Goal: Information Seeking & Learning: Learn about a topic

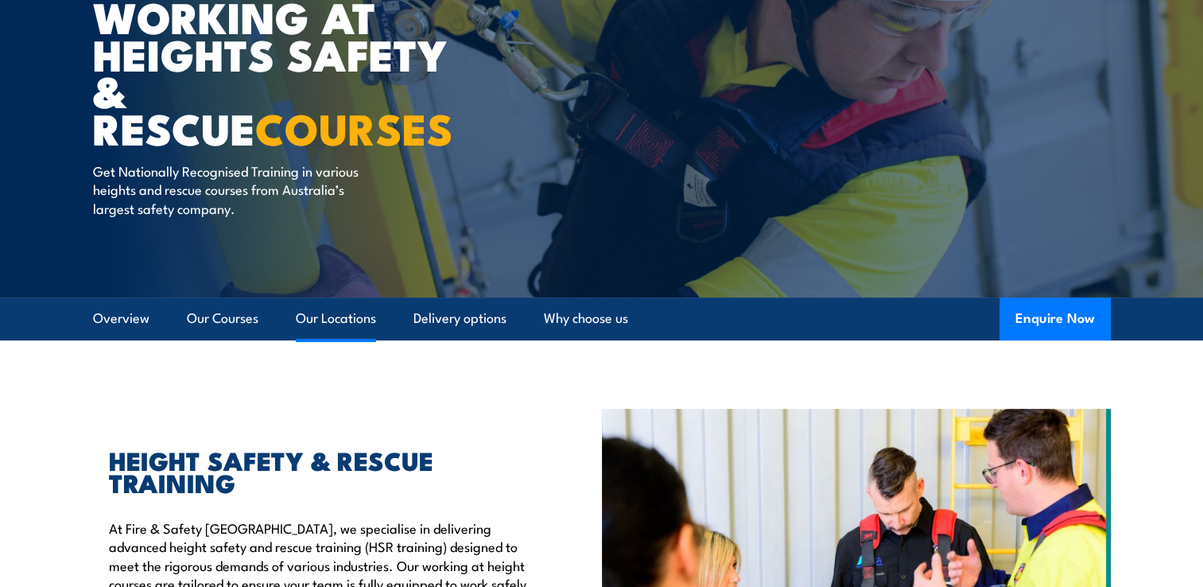
click at [328, 320] on link "Our Locations" at bounding box center [336, 318] width 80 height 42
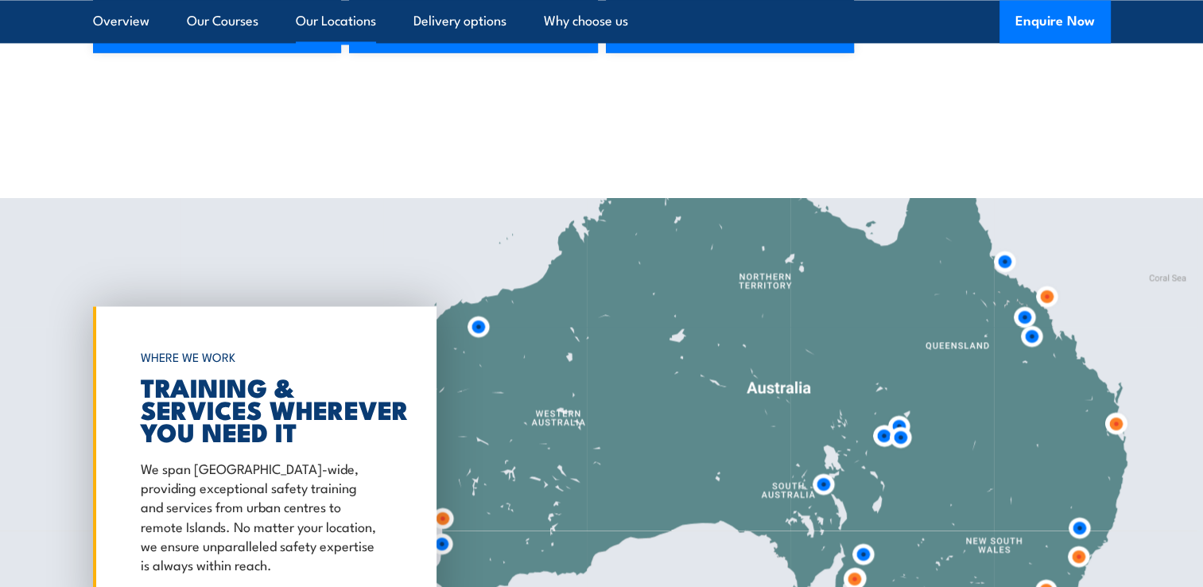
scroll to position [2583, 0]
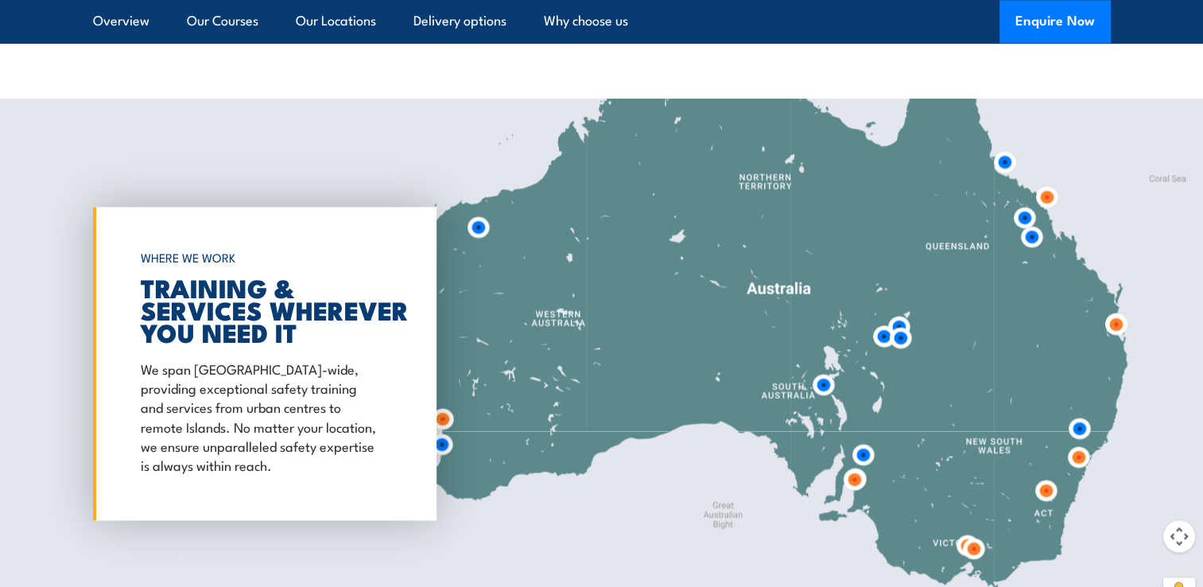
click at [855, 479] on img at bounding box center [854, 478] width 29 height 29
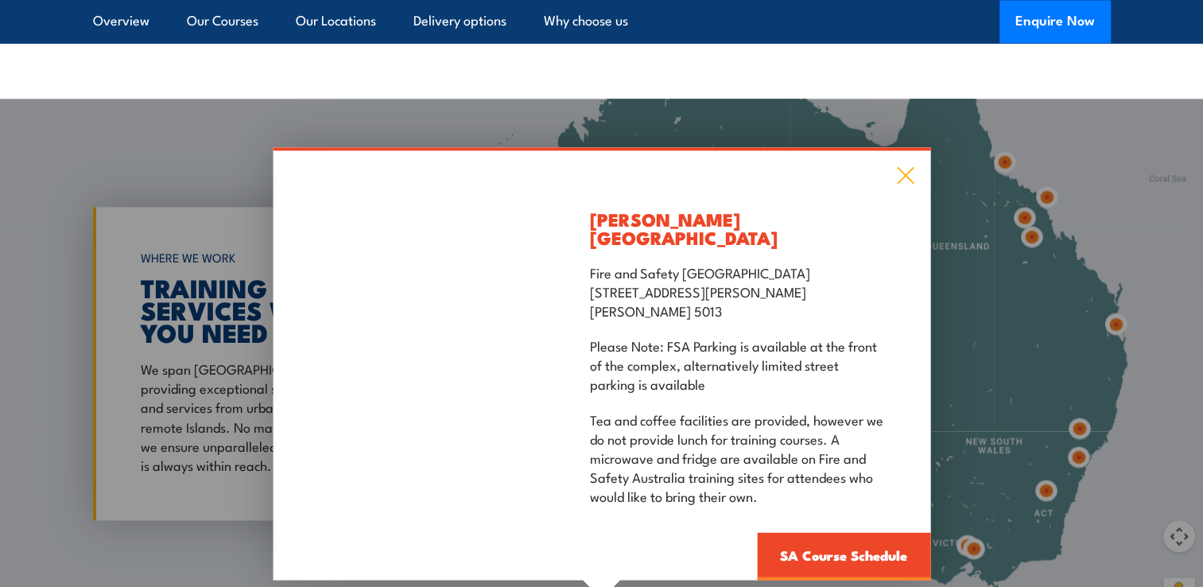
click at [902, 180] on icon at bounding box center [905, 174] width 18 height 17
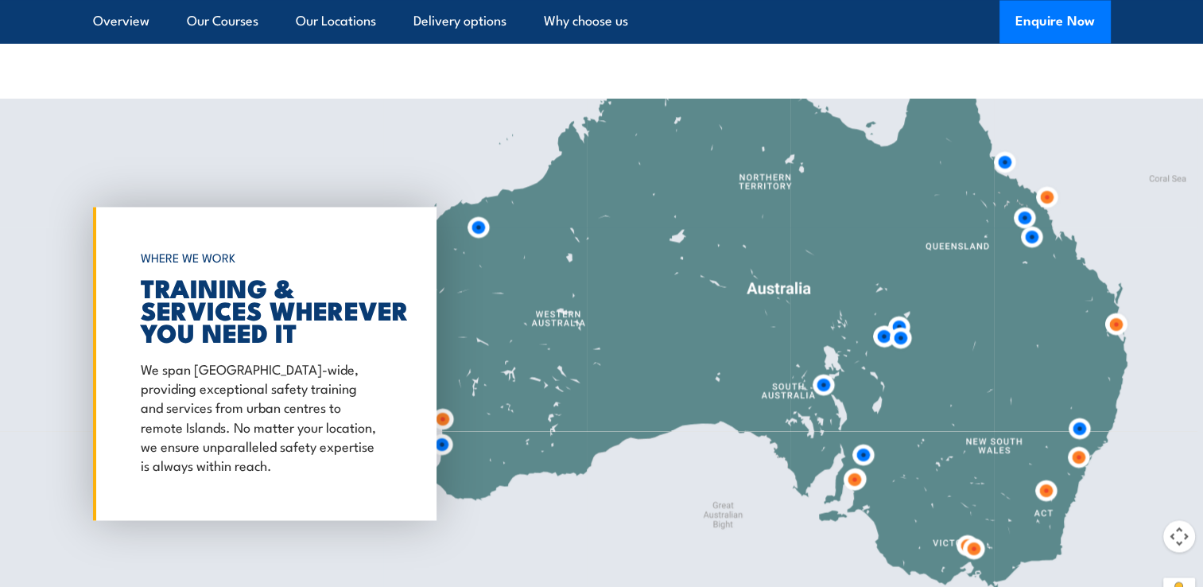
click at [865, 452] on img at bounding box center [862, 454] width 29 height 29
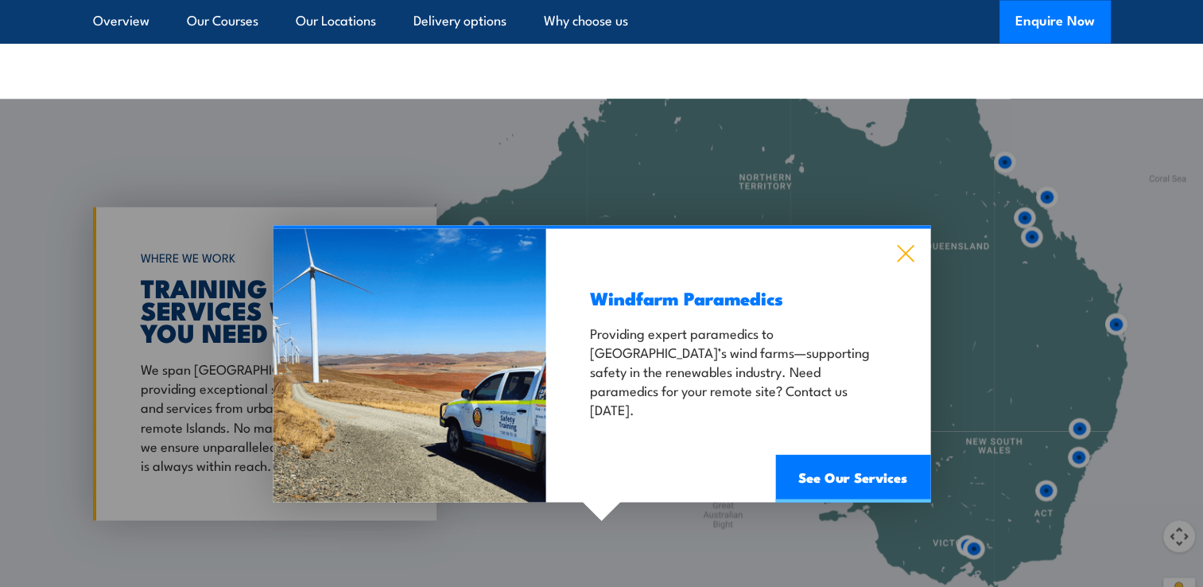
click at [906, 254] on icon at bounding box center [905, 252] width 18 height 17
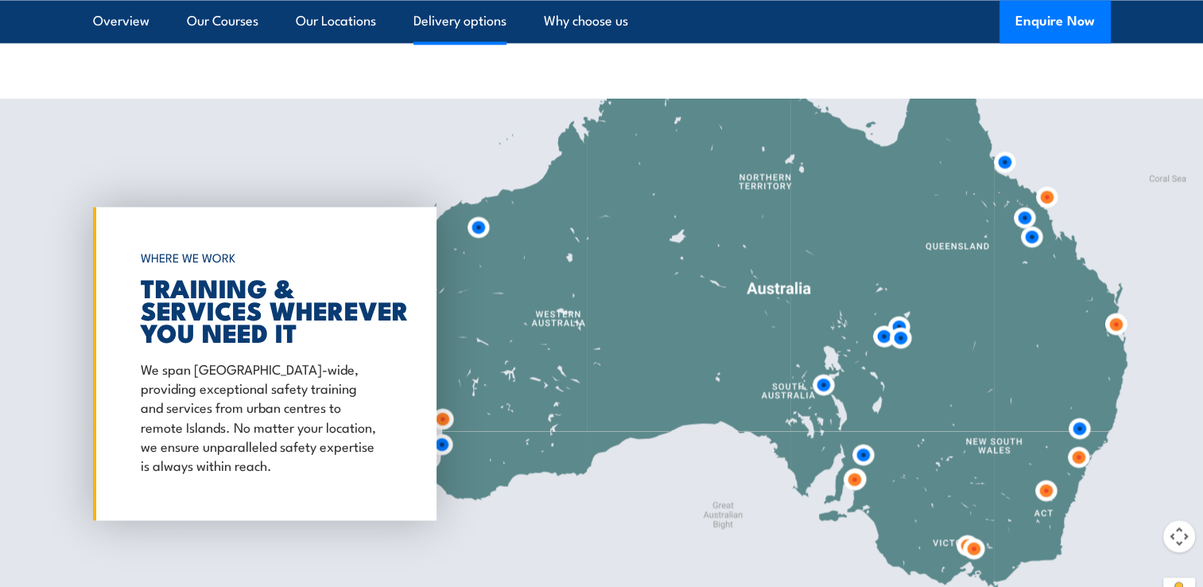
click at [458, 14] on link "Delivery options" at bounding box center [459, 21] width 93 height 42
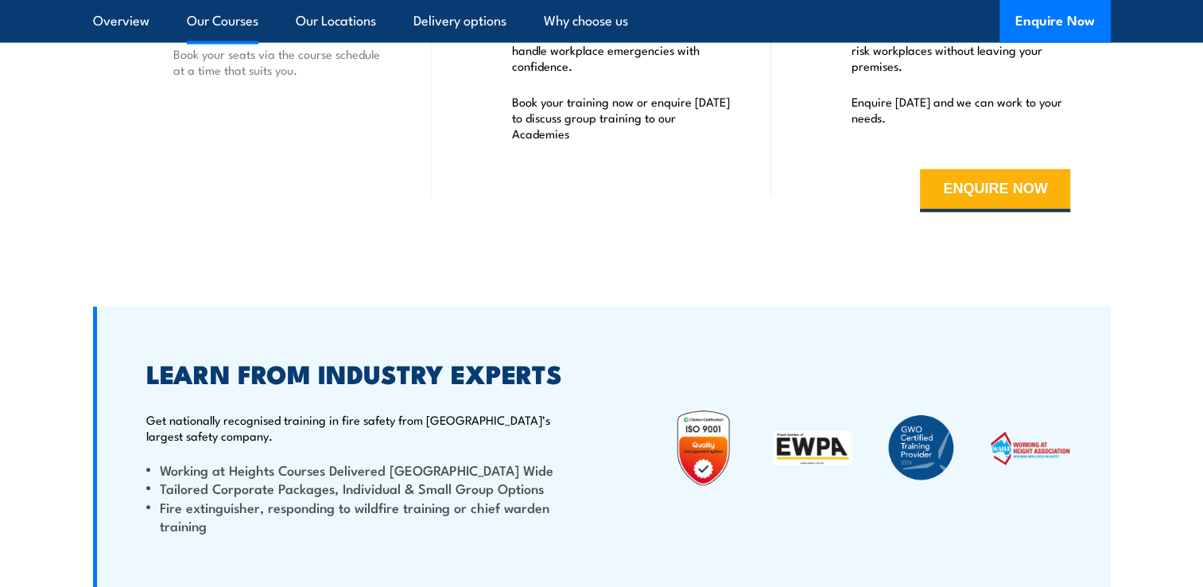
scroll to position [3560, 0]
click at [228, 16] on link "Our Courses" at bounding box center [223, 21] width 72 height 42
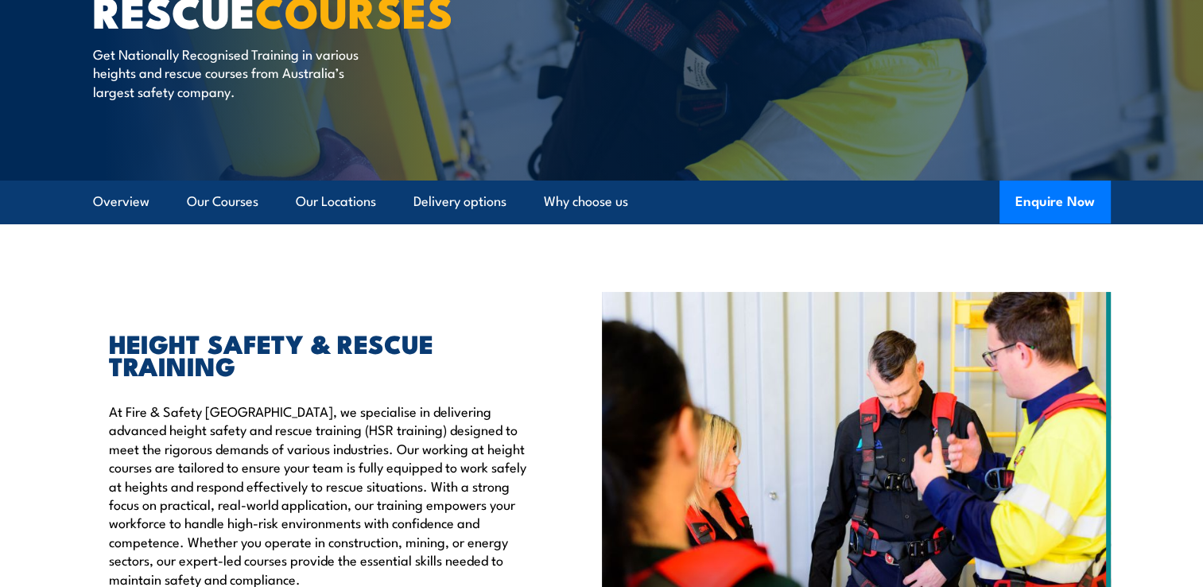
scroll to position [274, 0]
